Goal: Information Seeking & Learning: Learn about a topic

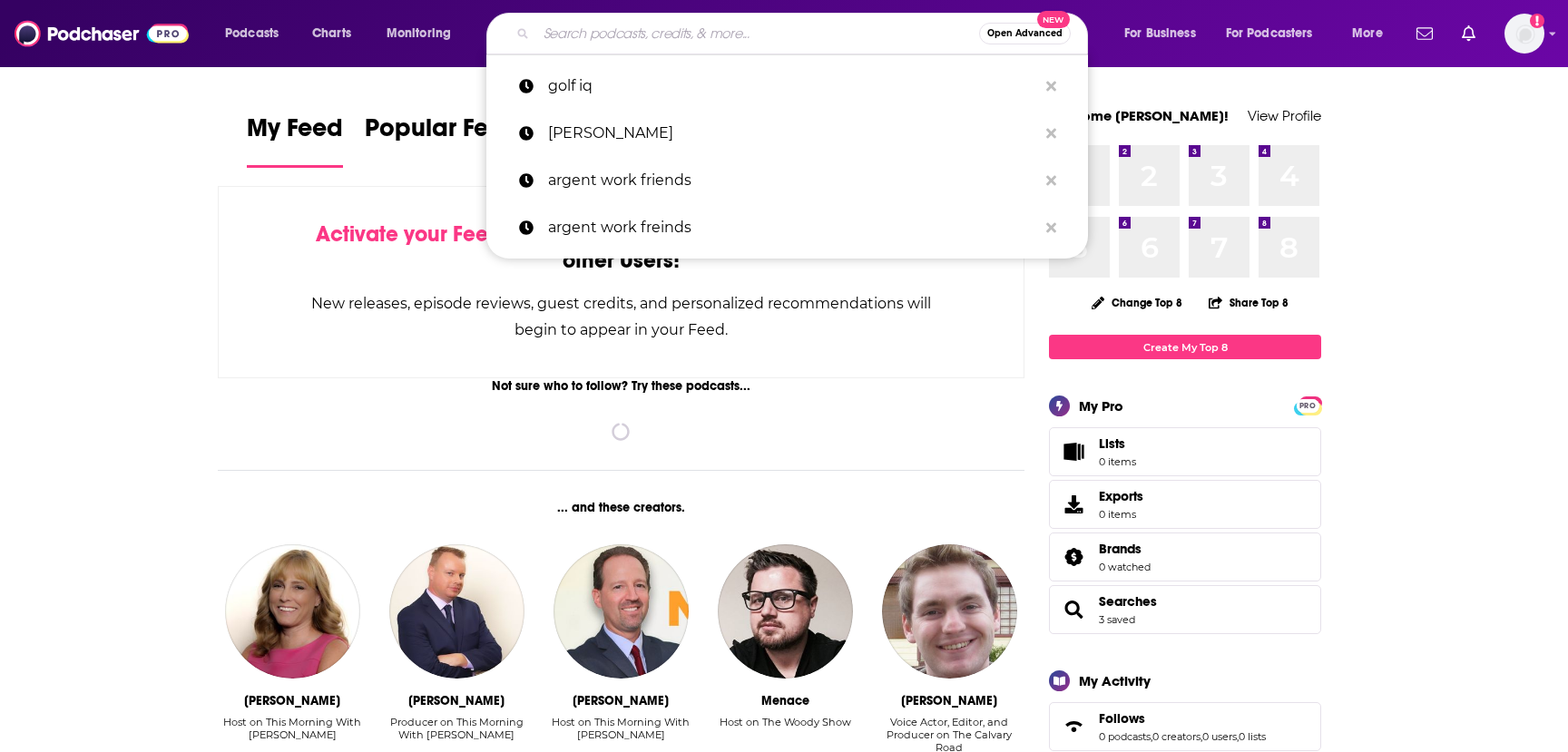
click at [754, 33] on input "Search podcasts, credits, & more..." at bounding box center [758, 34] width 443 height 29
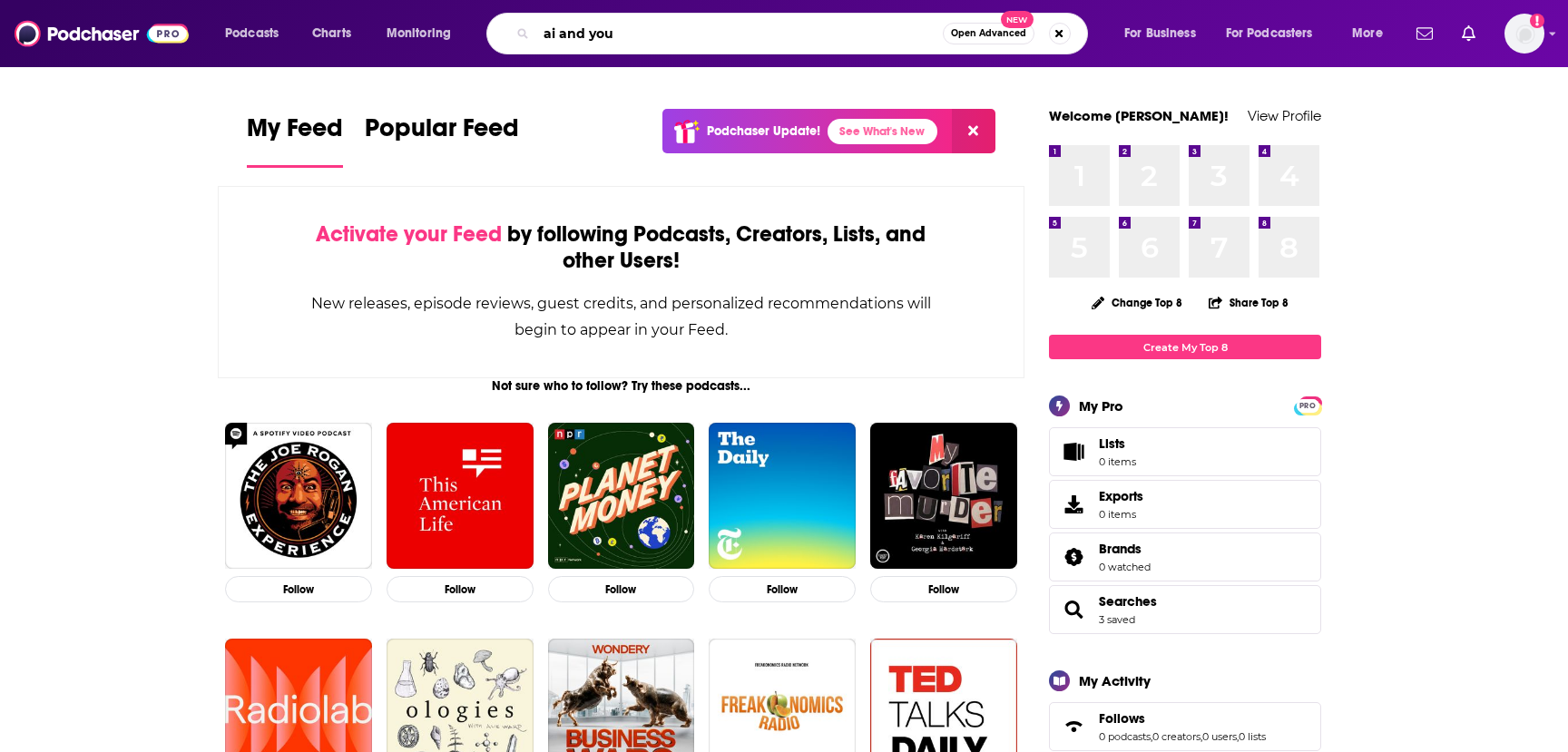
type input "ai and you"
